Goal: Navigation & Orientation: Find specific page/section

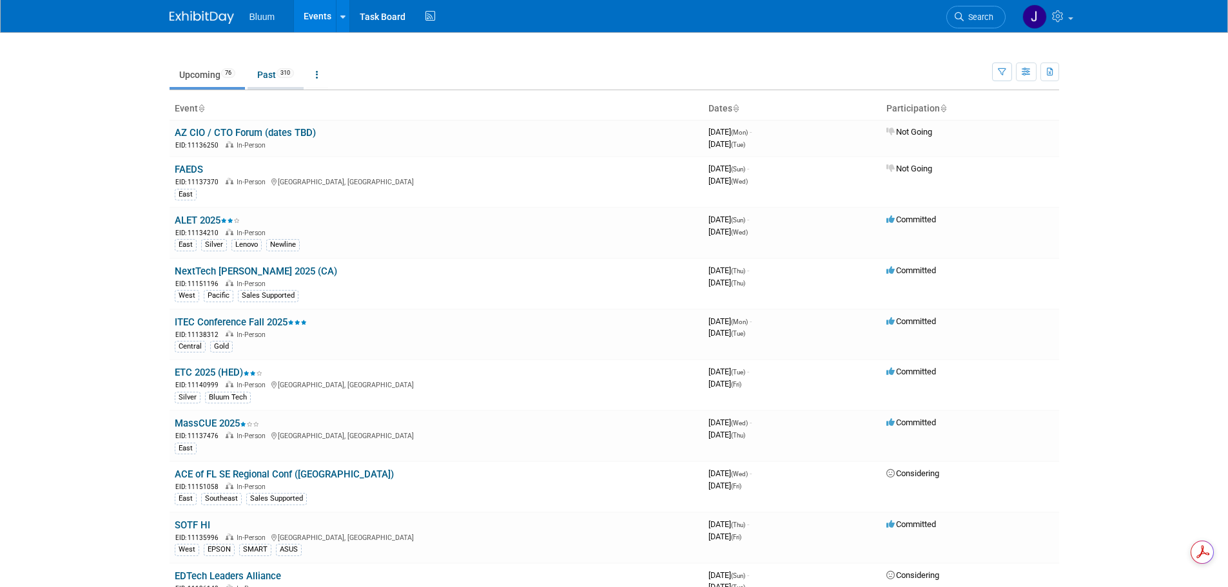
click at [273, 72] on link "Past 310" at bounding box center [275, 75] width 56 height 24
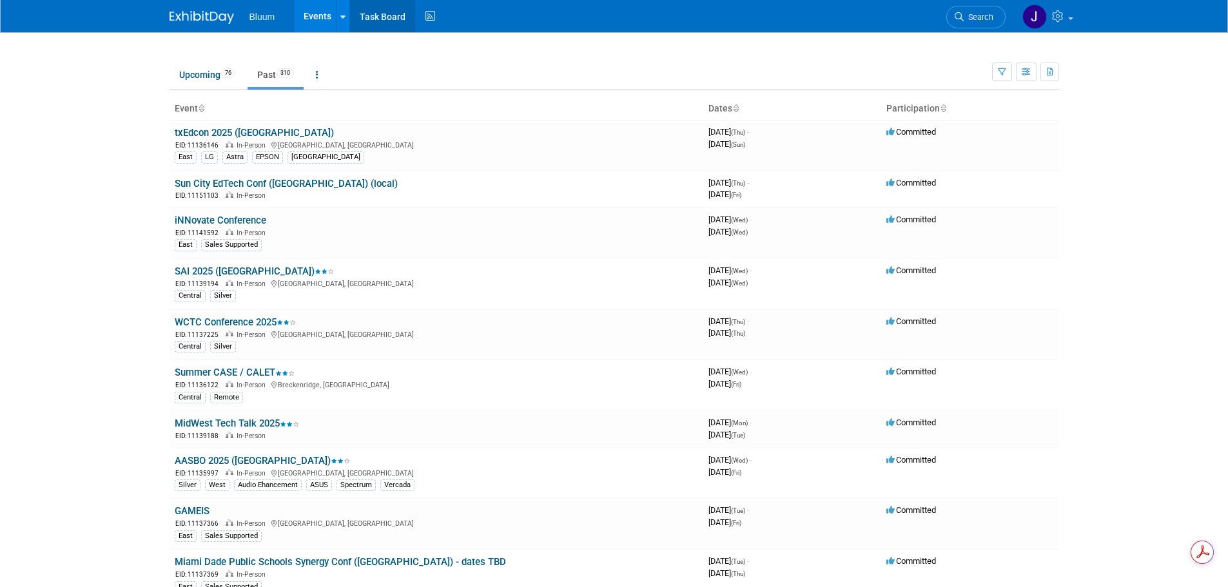
click at [403, 13] on link "Task Board" at bounding box center [382, 16] width 65 height 32
click at [258, 15] on span "Bluum" at bounding box center [262, 17] width 26 height 10
click at [401, 12] on link "Task Board" at bounding box center [382, 16] width 65 height 32
